Goal: Information Seeking & Learning: Learn about a topic

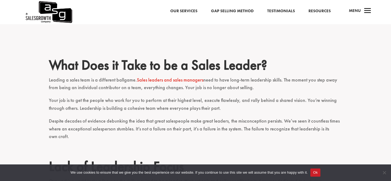
scroll to position [353, 0]
click at [275, 70] on h2 "What Does it Take to be a Sales Leader?" at bounding box center [195, 66] width 293 height 19
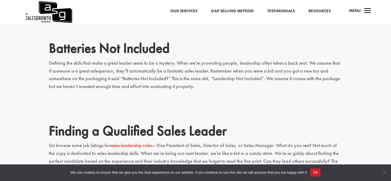
scroll to position [549, 0]
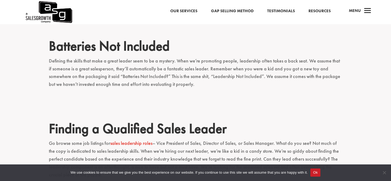
click at [167, 154] on p "Go browse some job listings for sales leadership roles – Vice President of Sale…" at bounding box center [195, 161] width 293 height 44
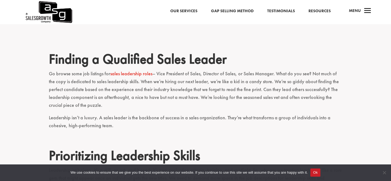
scroll to position [620, 0]
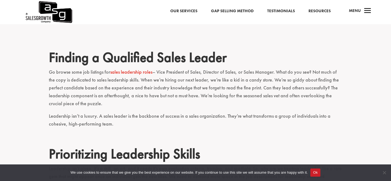
click at [155, 91] on p "Go browse some job listings for sales leadership roles – Vice President of Sale…" at bounding box center [195, 90] width 293 height 44
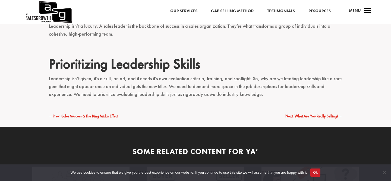
scroll to position [711, 0]
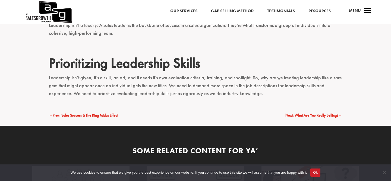
click at [296, 114] on span "Next: What Are You Really Selling?" at bounding box center [312, 115] width 53 height 5
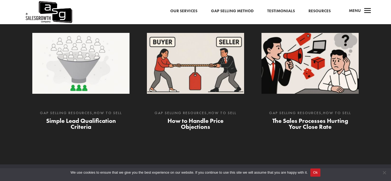
scroll to position [692, 0]
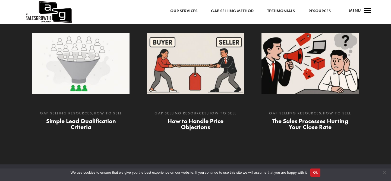
click at [93, 122] on link "Simple Lead Qualification Criteria" at bounding box center [81, 124] width 70 height 14
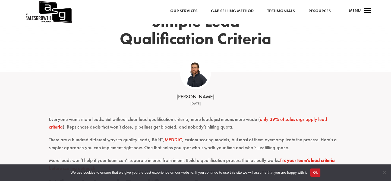
scroll to position [92, 0]
